Goal: Information Seeking & Learning: Check status

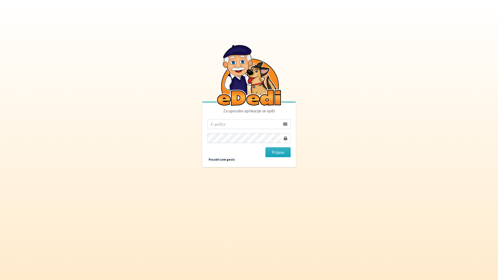
click at [252, 124] on input "email" at bounding box center [243, 124] width 73 height 10
type input "katja.skulj@erps.si"
click at [277, 152] on button "Prijava" at bounding box center [277, 152] width 25 height 10
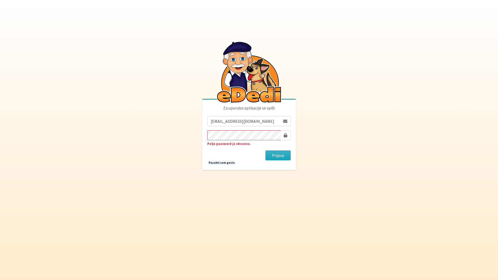
click at [265, 150] on button "Prijava" at bounding box center [277, 155] width 25 height 10
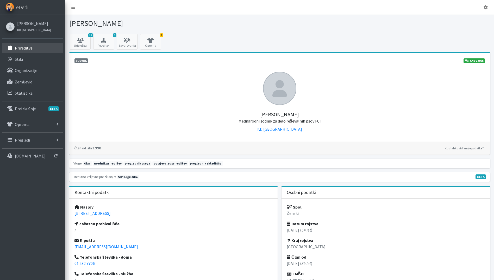
click at [34, 45] on link "Prireditve" at bounding box center [32, 48] width 61 height 10
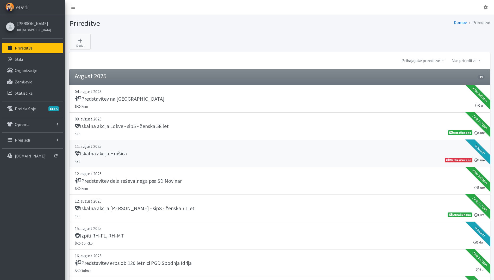
click at [173, 159] on link "11. avgust 2025 Iskalna akcija Hrušica KZS 4 ure Ni obračunano" at bounding box center [279, 153] width 421 height 27
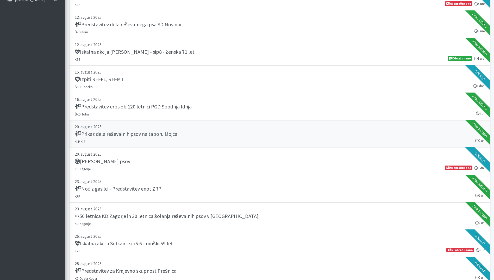
scroll to position [313, 0]
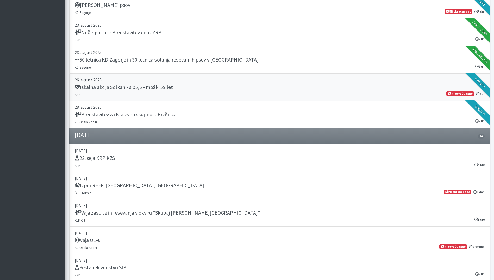
click at [211, 94] on link "26. avgust 2025 Iskalna akcija Solkan - sip5,6 - moški 59 let KZS 6 ur Ni obrač…" at bounding box center [279, 86] width 421 height 27
click at [169, 163] on link "03. september 2025 22. seja KRP KZS KRP 4 ure" at bounding box center [279, 157] width 421 height 27
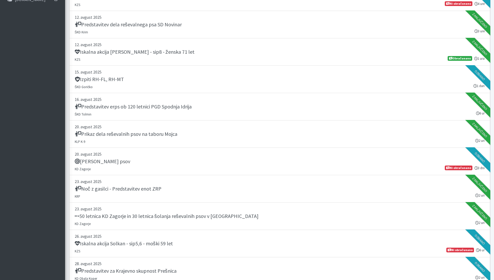
scroll to position [0, 0]
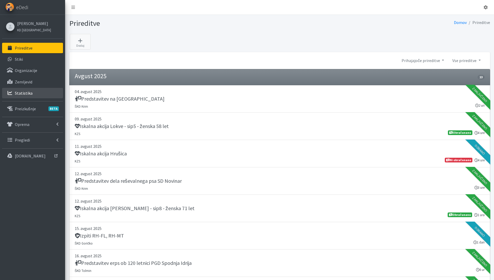
click at [29, 95] on p "Statistika" at bounding box center [24, 92] width 18 height 5
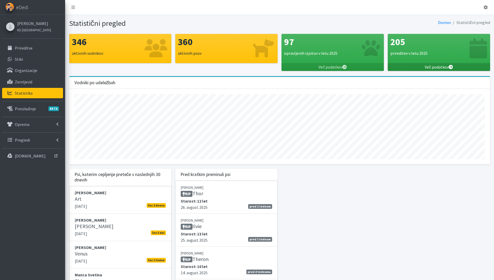
click at [432, 67] on link "Več podatkov" at bounding box center [439, 67] width 102 height 8
click at [338, 62] on div "97 opravljenih izpitov v letu 2025" at bounding box center [333, 48] width 102 height 29
click at [340, 71] on div "97 opravljenih izpitov v letu 2025 Več podatkov" at bounding box center [333, 55] width 106 height 42
click at [340, 69] on link "Več podatkov" at bounding box center [333, 67] width 102 height 8
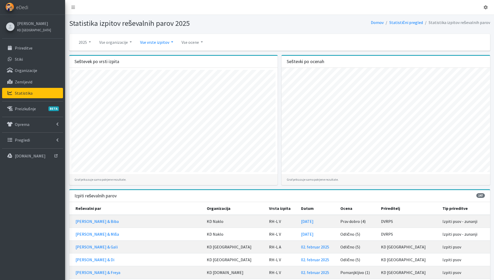
click at [164, 43] on link "Vse vrste izpitov" at bounding box center [156, 42] width 41 height 10
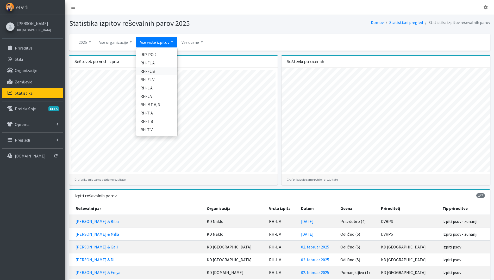
click at [160, 72] on link "RH-FL B" at bounding box center [156, 71] width 41 height 8
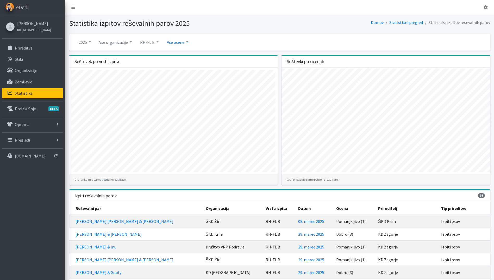
click at [178, 44] on link "Vse ocene" at bounding box center [178, 42] width 30 height 10
click at [181, 55] on link "Samo pozitivne" at bounding box center [183, 54] width 41 height 8
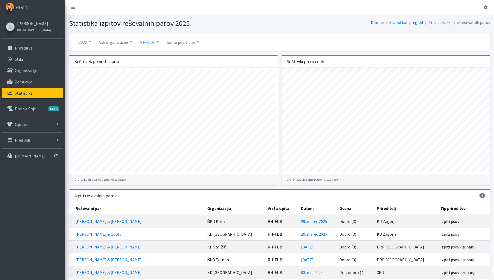
click at [152, 43] on link "RH-FL B" at bounding box center [149, 42] width 27 height 10
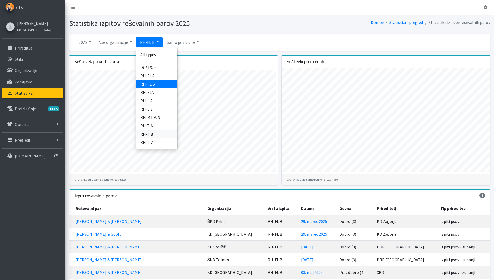
click at [153, 134] on link "RH-T B" at bounding box center [156, 134] width 41 height 8
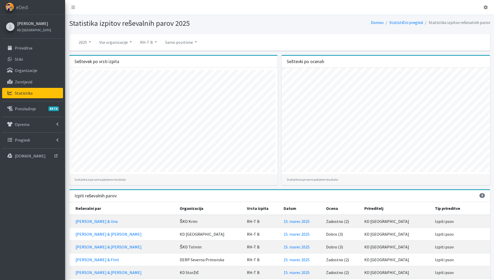
click at [30, 22] on link "[PERSON_NAME]" at bounding box center [34, 23] width 34 height 6
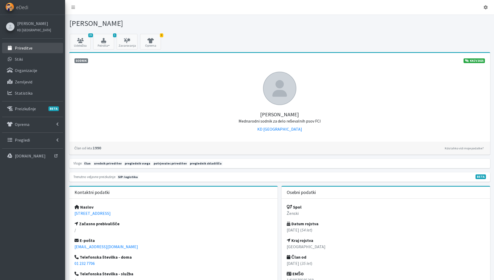
click at [28, 46] on p "Prireditve" at bounding box center [24, 47] width 18 height 5
